Goal: Find specific page/section: Find specific page/section

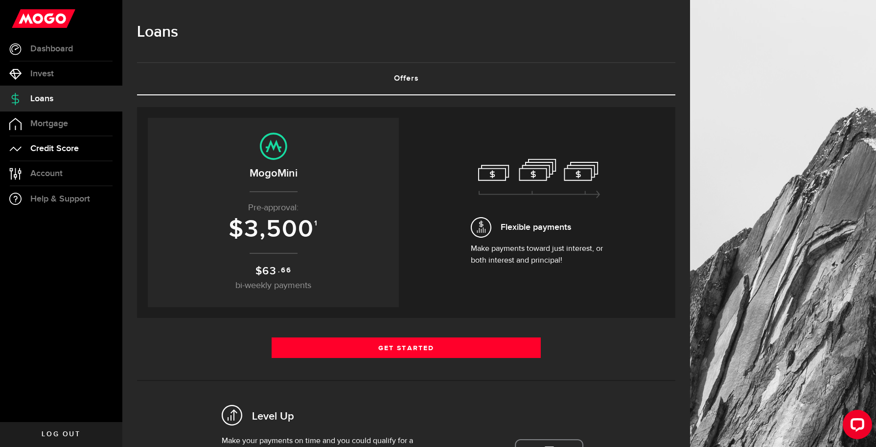
click at [62, 144] on span "Credit Score" at bounding box center [54, 148] width 48 height 9
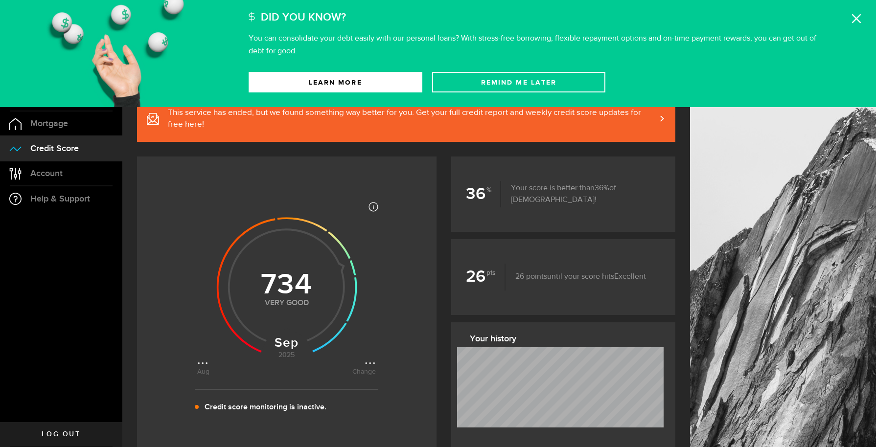
click at [114, 300] on ul "Dashboard Dashboard Bitcoin Bitcoin Invest Invest Loans Loans Mortgage Mortgage…" at bounding box center [61, 230] width 122 height 386
click at [859, 18] on icon at bounding box center [856, 19] width 10 height 10
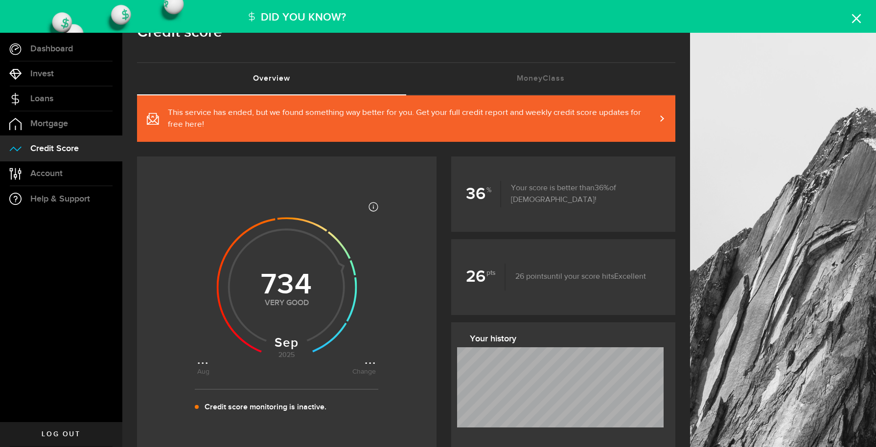
click at [859, 18] on div at bounding box center [783, 423] width 186 height 847
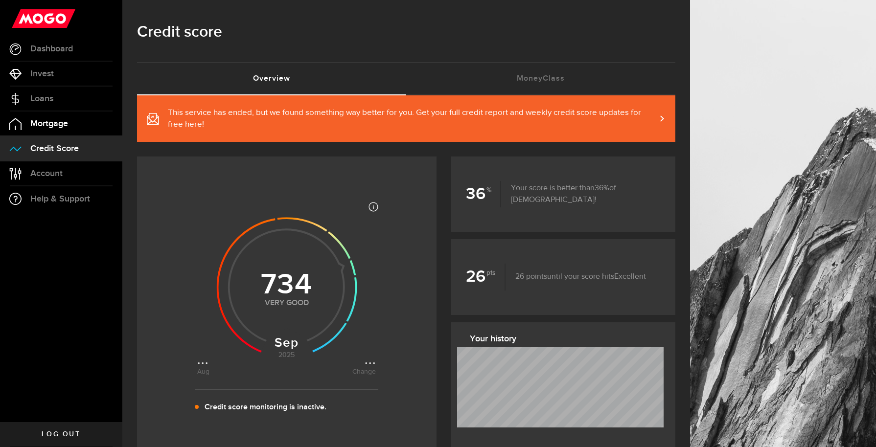
click at [65, 122] on span "Mortgage" at bounding box center [49, 123] width 38 height 9
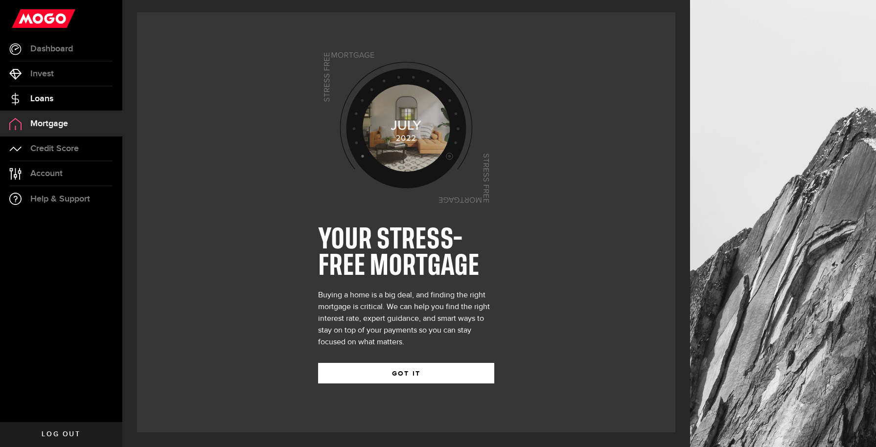
click at [61, 104] on link "Loans" at bounding box center [61, 99] width 122 height 24
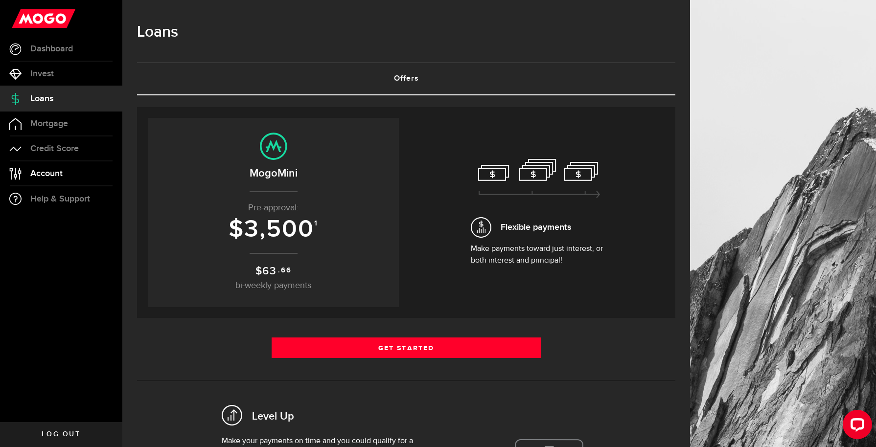
click at [59, 176] on span "Account" at bounding box center [46, 173] width 32 height 9
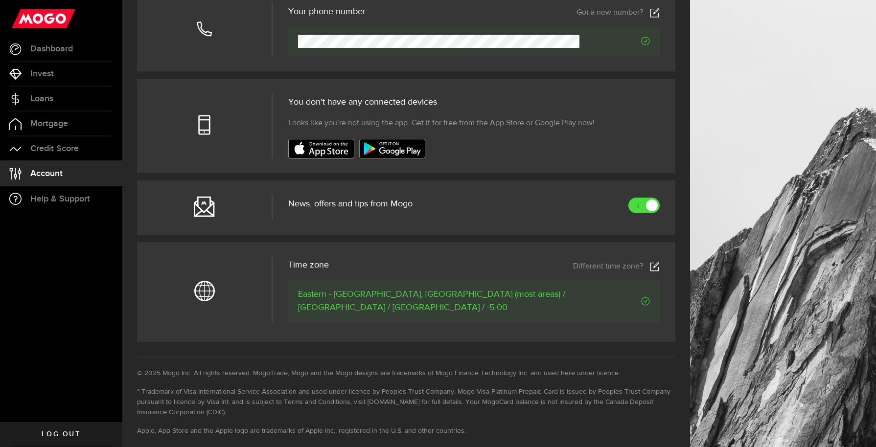
scroll to position [297, 0]
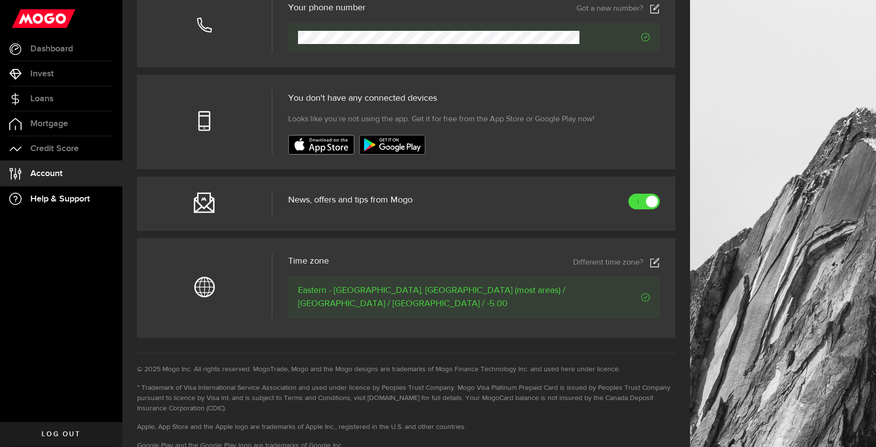
click at [73, 204] on span "Help & Support" at bounding box center [60, 199] width 60 height 9
